Goal: Transaction & Acquisition: Purchase product/service

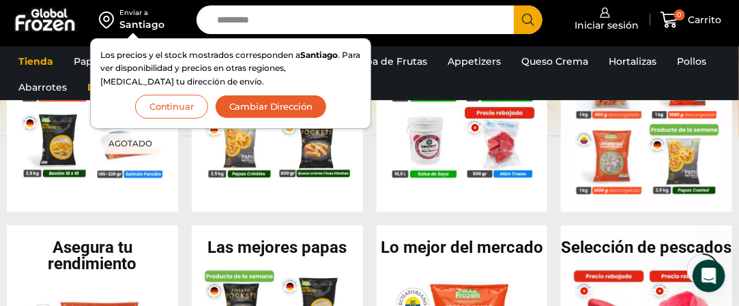
scroll to position [410, 0]
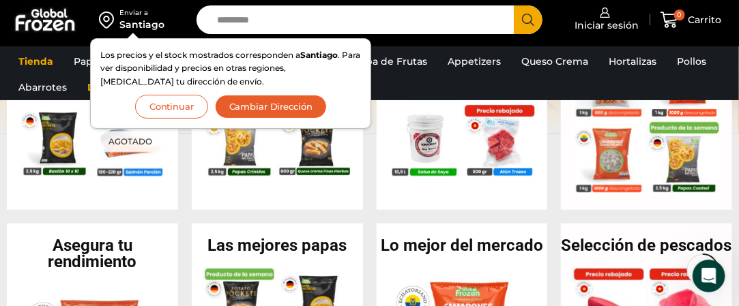
click at [185, 109] on button "Continuar" at bounding box center [171, 107] width 73 height 24
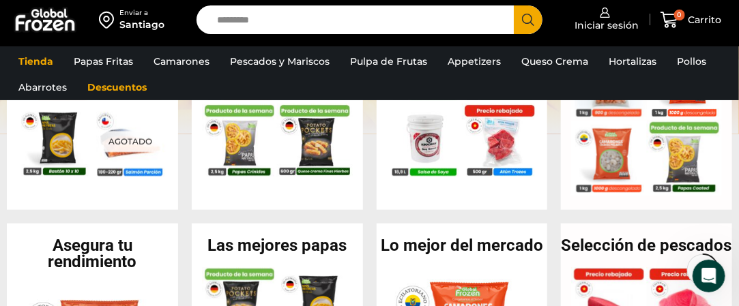
click at [156, 18] on div "Santiago" at bounding box center [141, 25] width 45 height 14
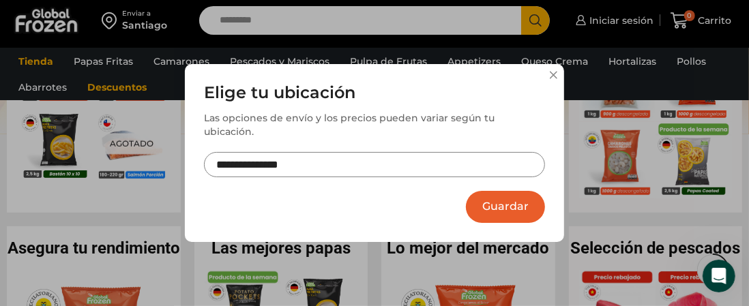
click at [345, 152] on input "**********" at bounding box center [374, 164] width 341 height 25
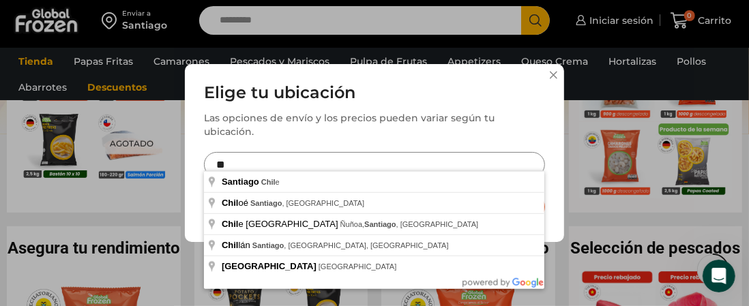
type input "*"
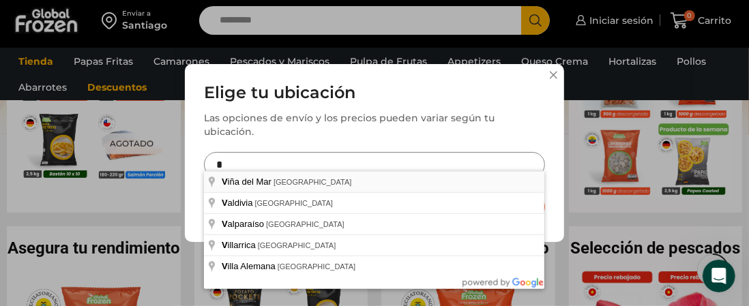
type input "**********"
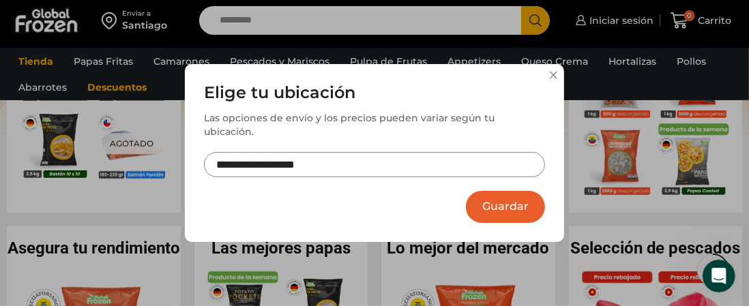
click at [496, 202] on button "Guardar" at bounding box center [505, 207] width 79 height 32
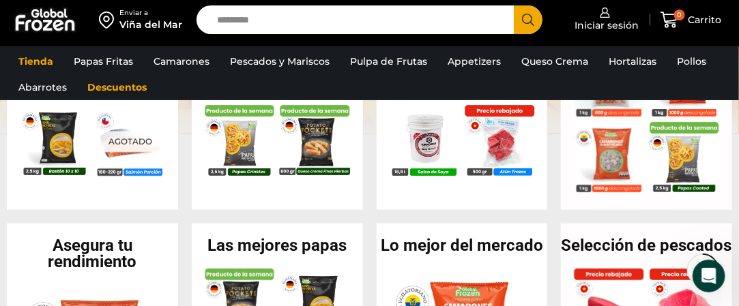
click at [300, 208] on div "Ofertas imperdibles En stock Camarón Medium Cocido Pelado sin Vena – Bronze – C…" at bounding box center [277, 97] width 171 height 226
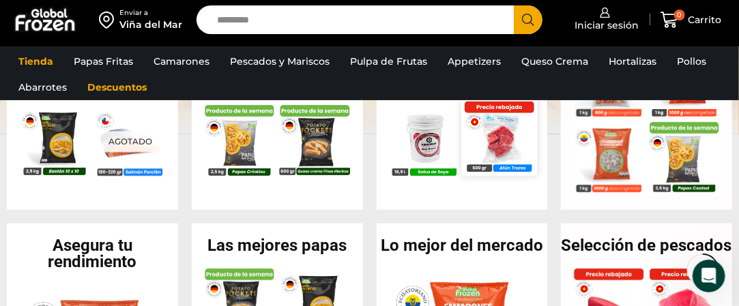
click at [468, 169] on img at bounding box center [499, 138] width 76 height 76
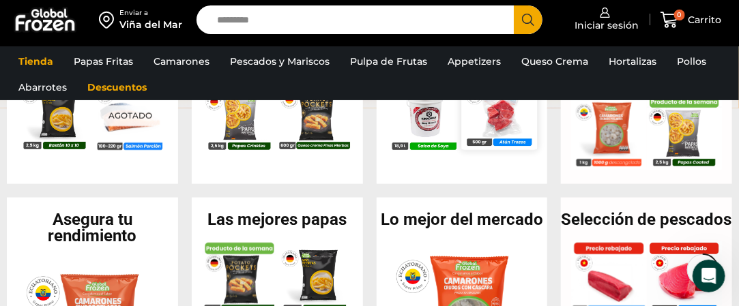
scroll to position [437, 0]
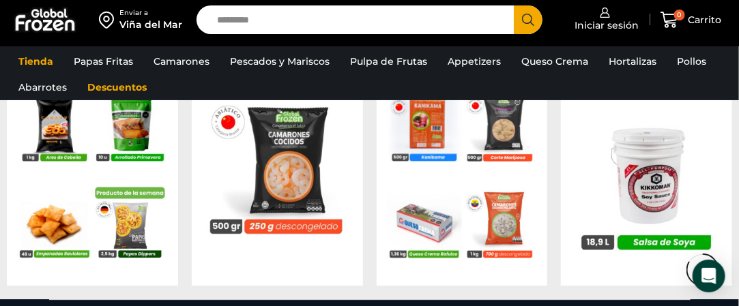
scroll to position [1256, 0]
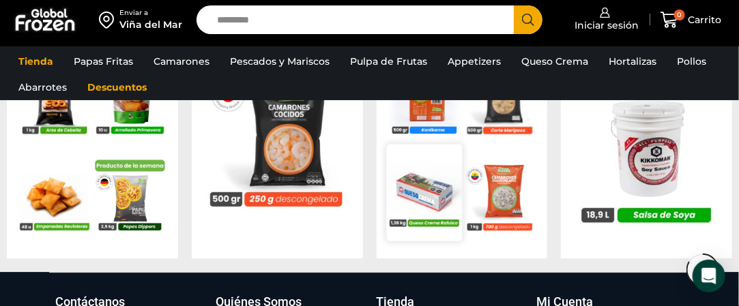
click at [427, 180] on img at bounding box center [424, 193] width 76 height 76
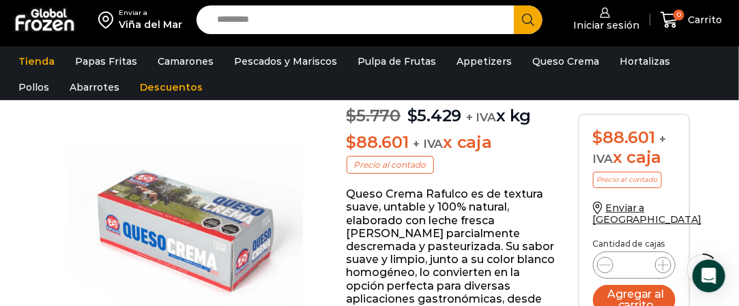
scroll to position [192, 0]
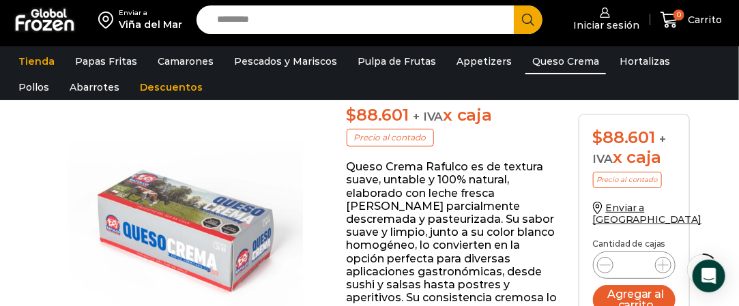
click at [533, 71] on link "Queso Crema" at bounding box center [566, 61] width 81 height 26
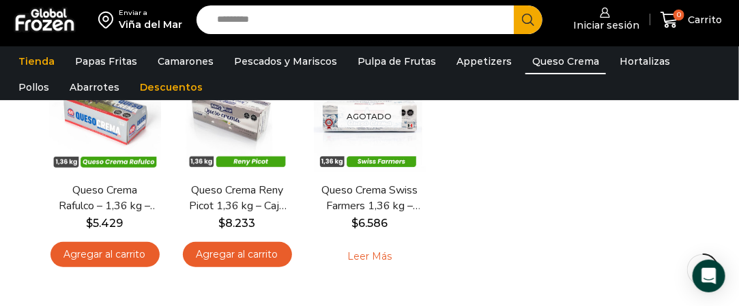
scroll to position [167, 0]
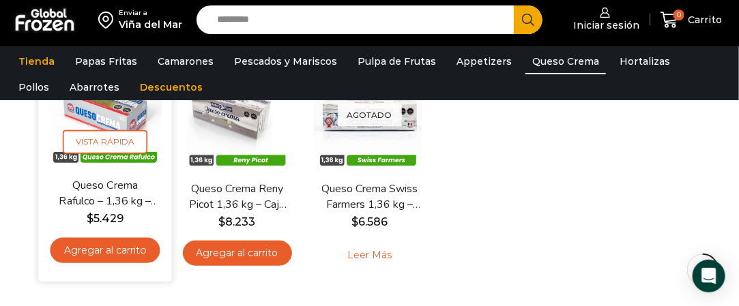
click at [79, 187] on link "Queso Crema Rafulco – 1,36 kg – Caja 16,32 kg" at bounding box center [105, 194] width 102 height 32
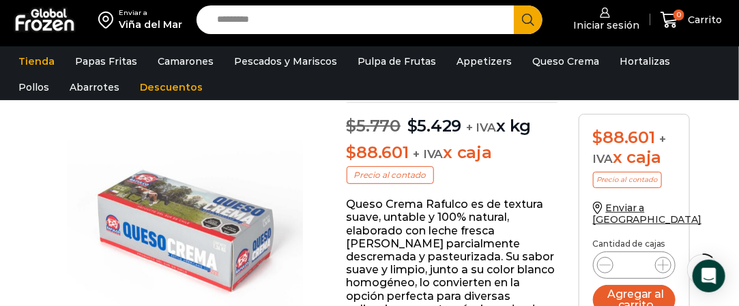
scroll to position [182, 0]
